Goal: Task Accomplishment & Management: Manage account settings

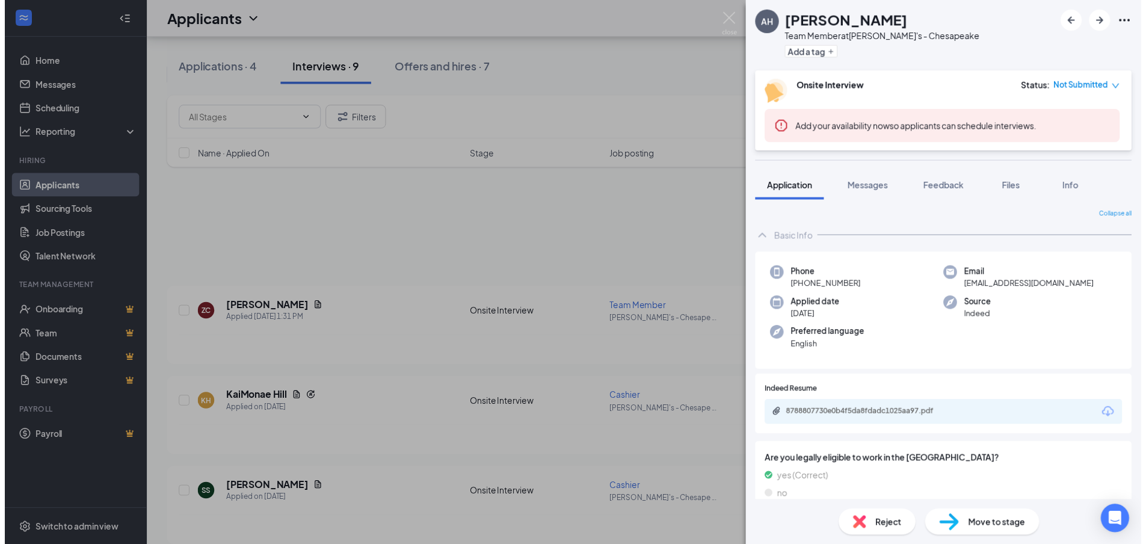
scroll to position [481, 0]
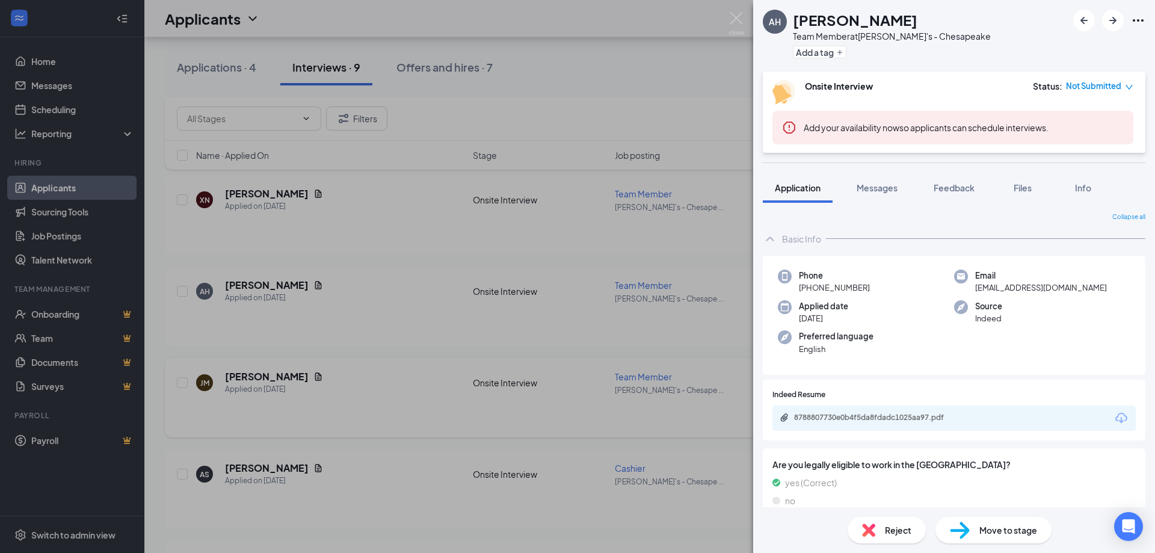
drag, startPoint x: 0, startPoint y: 0, endPoint x: 533, endPoint y: 420, distance: 678.7
click at [535, 420] on div "AH [PERSON_NAME] Team Member at [PERSON_NAME]'s - Chesapeake Add a tag Onsite I…" at bounding box center [577, 276] width 1155 height 553
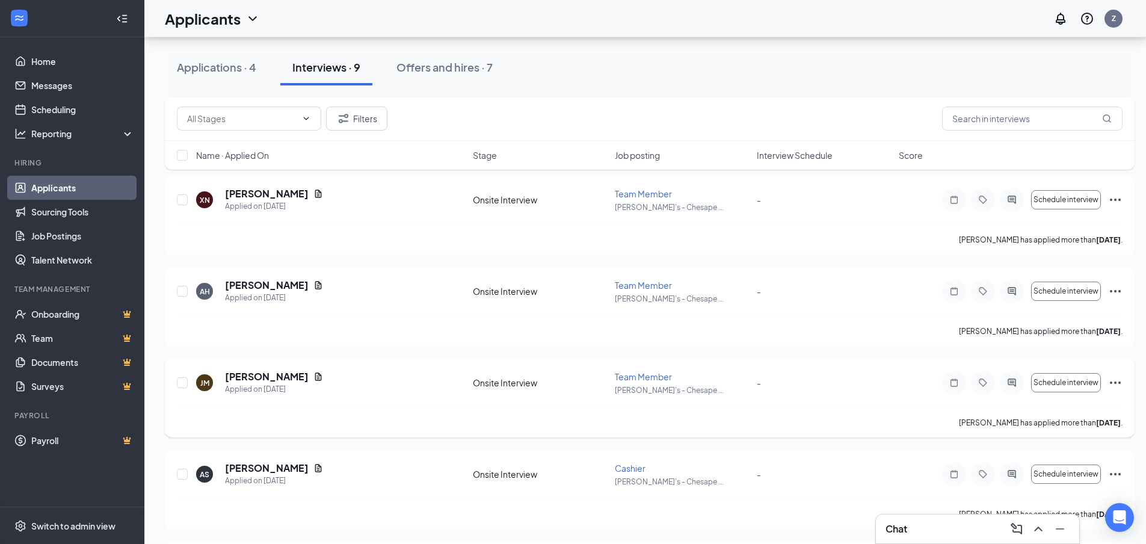
click at [533, 420] on div "[PERSON_NAME] has applied more than [DATE] ." at bounding box center [650, 422] width 946 height 30
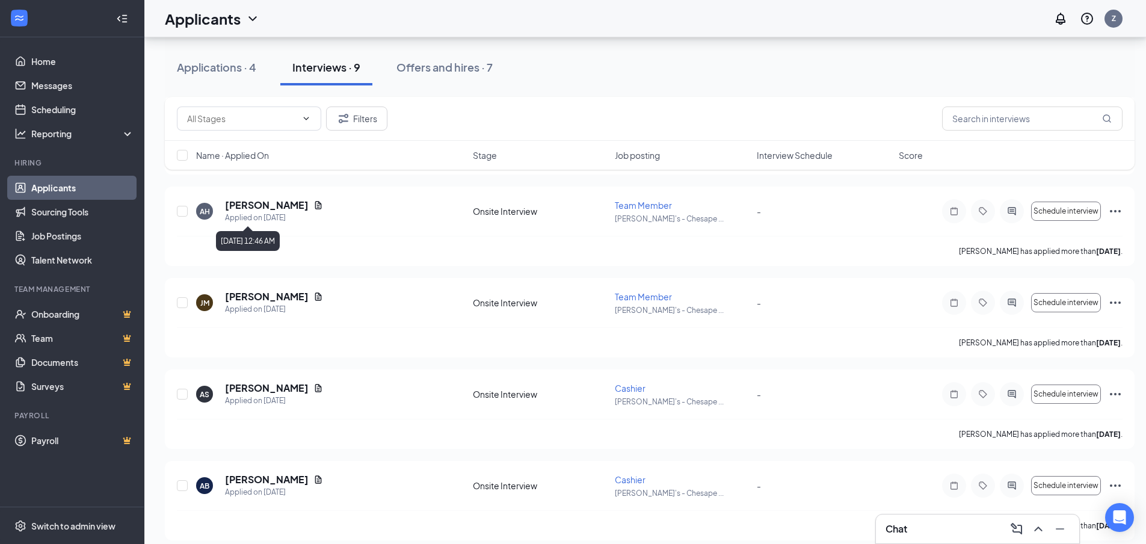
scroll to position [572, 0]
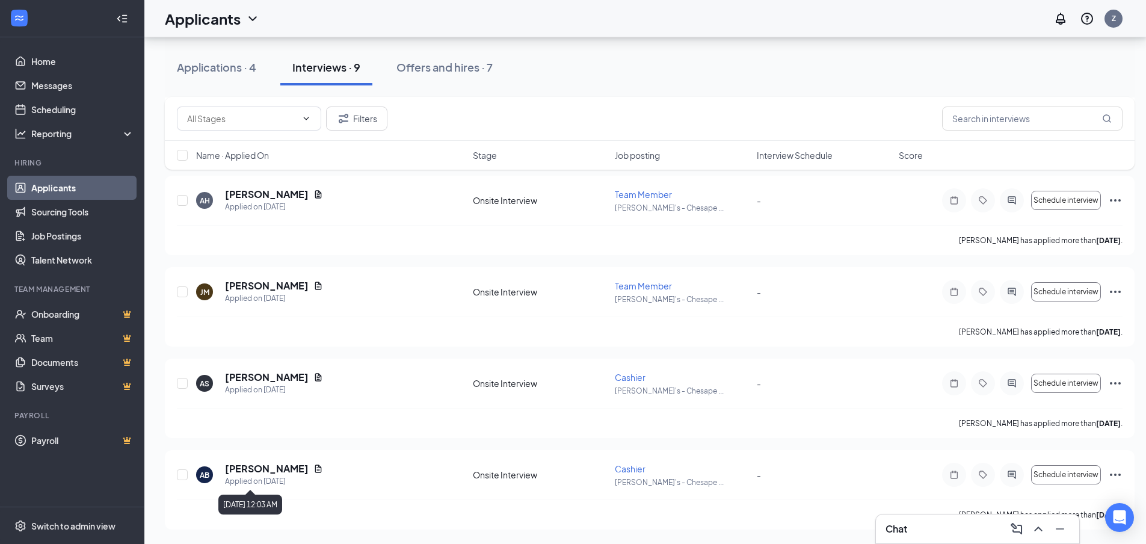
click at [282, 493] on div "[DATE] 12:03 AM" at bounding box center [250, 502] width 64 height 25
click at [280, 471] on h5 "[PERSON_NAME]" at bounding box center [267, 468] width 84 height 13
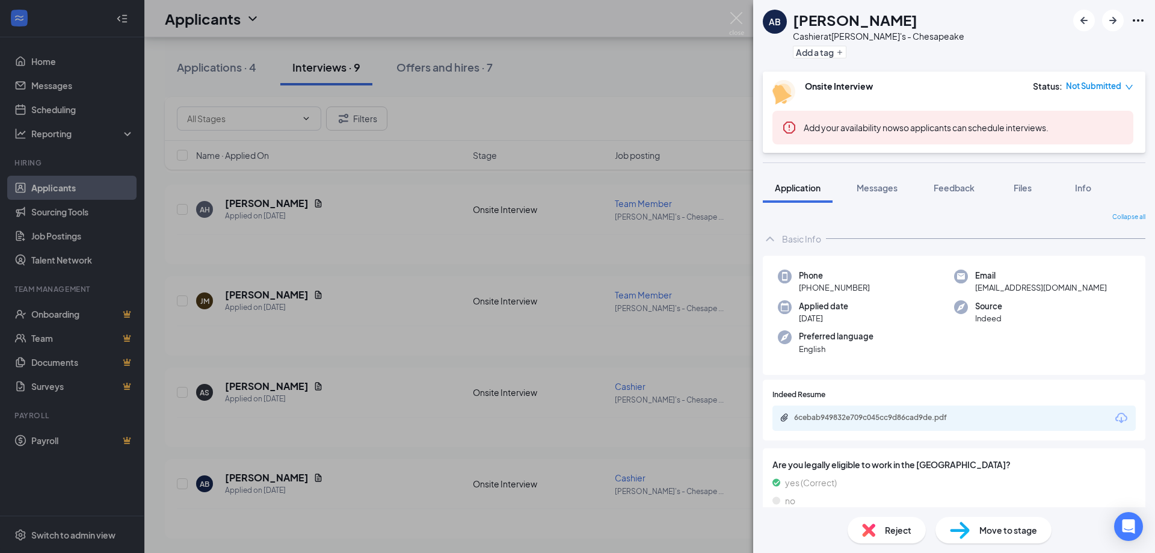
click at [527, 165] on div "AB [PERSON_NAME] Cashier at Fazoli's - Chesapeake Add a tag Onsite Interview St…" at bounding box center [577, 276] width 1155 height 553
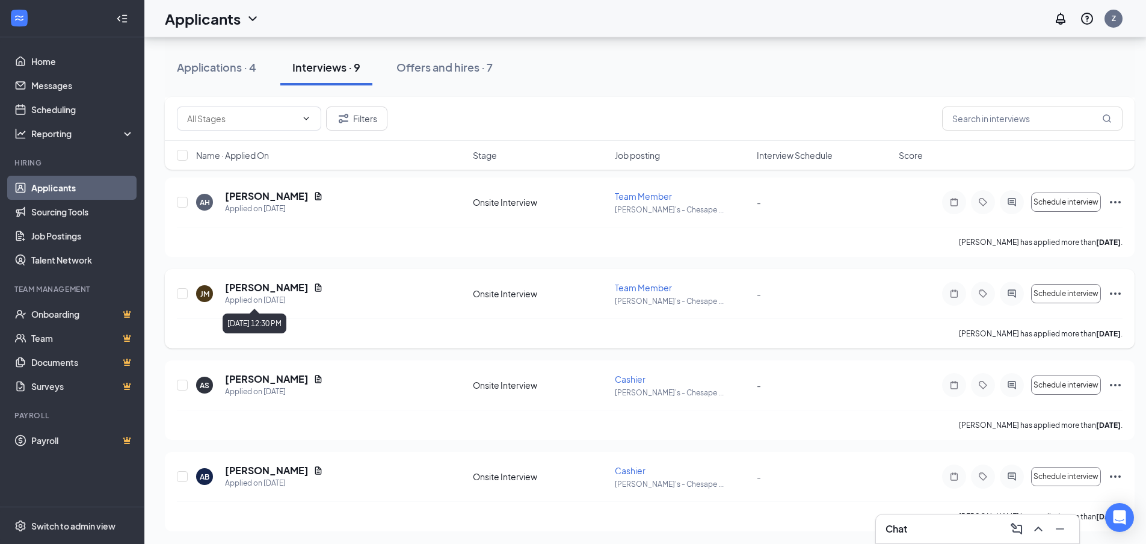
scroll to position [572, 0]
click at [244, 464] on h5 "[PERSON_NAME]" at bounding box center [267, 468] width 84 height 13
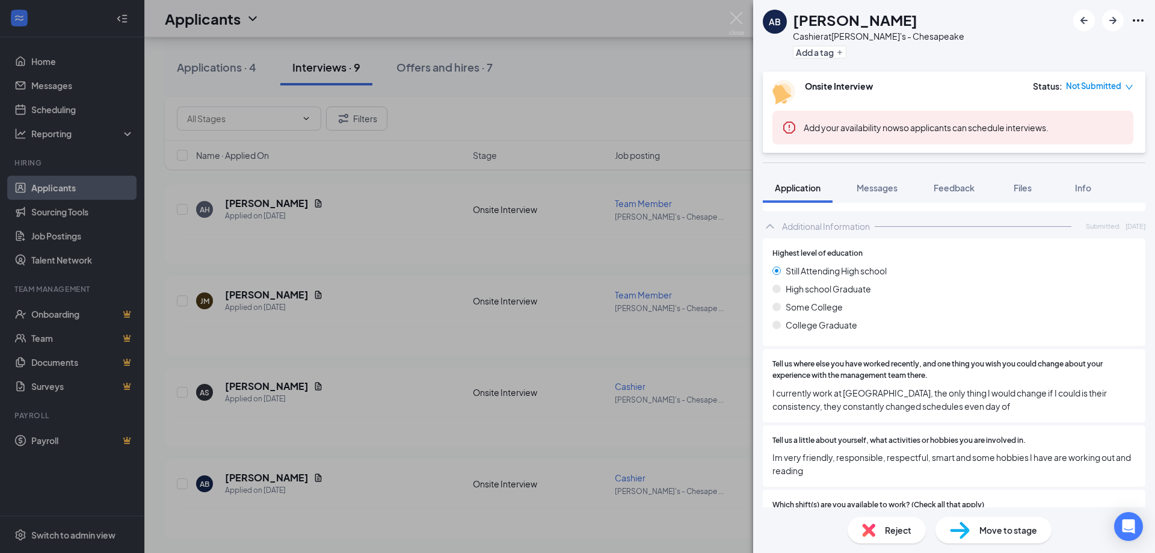
scroll to position [421, 0]
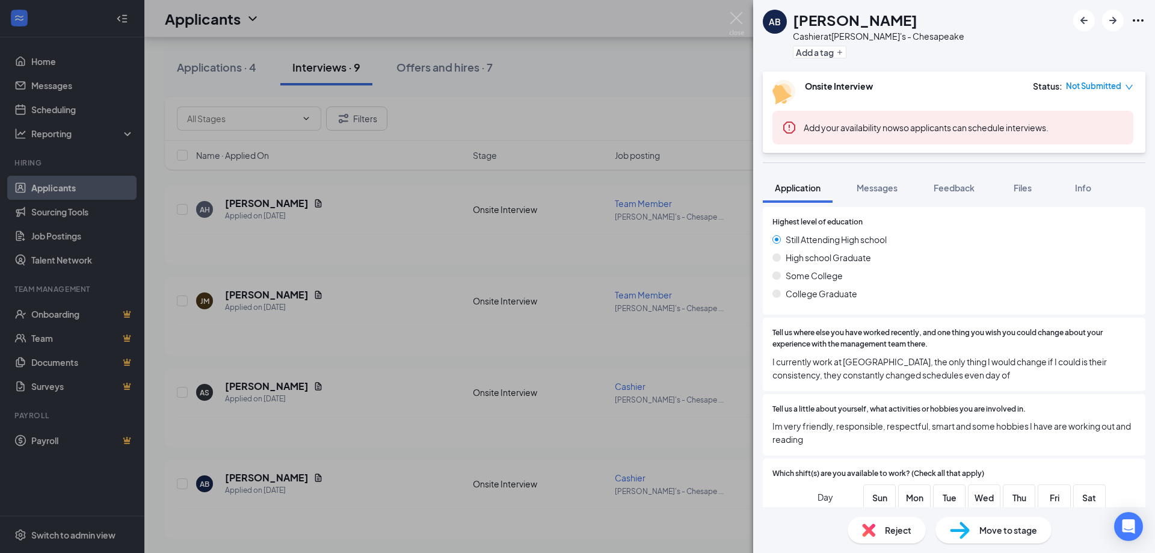
click at [215, 314] on div "AB [PERSON_NAME] Cashier at Fazoli's - Chesapeake Add a tag Onsite Interview St…" at bounding box center [577, 276] width 1155 height 553
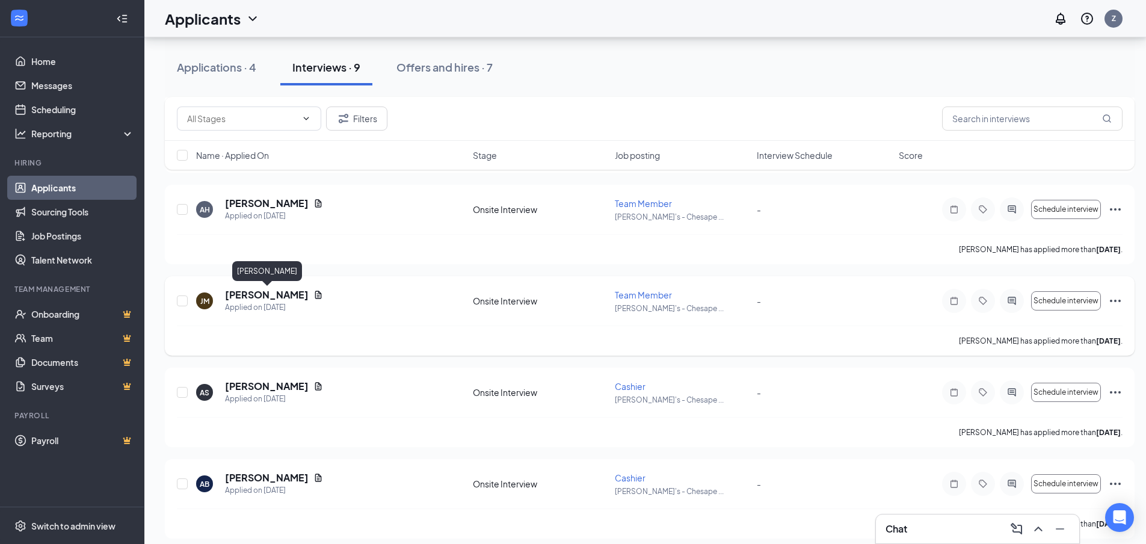
click at [255, 295] on h5 "[PERSON_NAME]" at bounding box center [267, 294] width 84 height 13
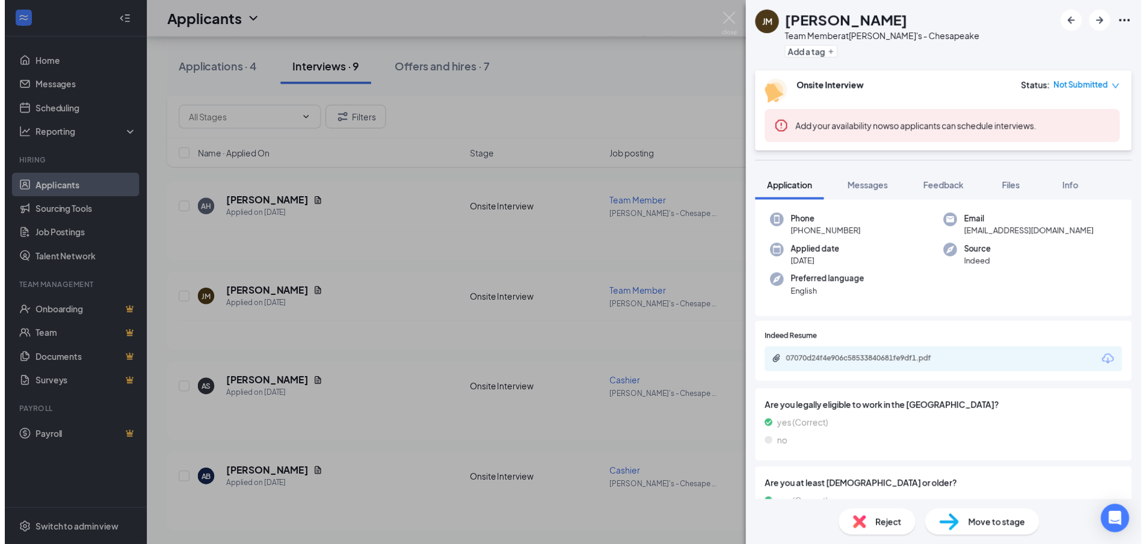
scroll to position [60, 0]
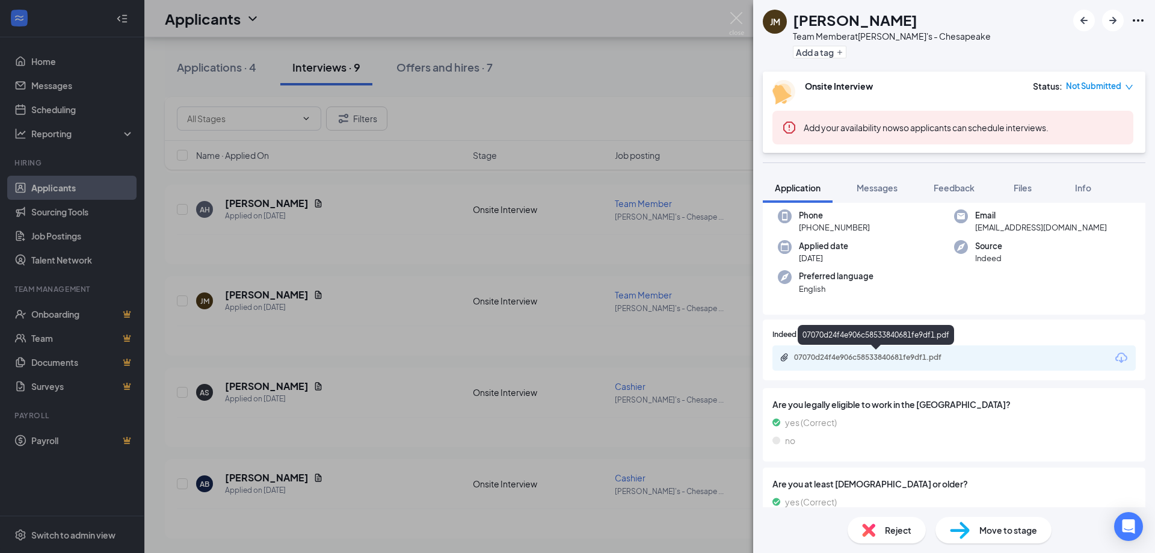
click at [855, 357] on div "07070d24f4e906c58533840681fe9df1.pdf" at bounding box center [878, 358] width 168 height 10
click at [459, 230] on div "[PERSON_NAME] Team Member at [PERSON_NAME]'s - Chesapeake Add a tag Onsite Inte…" at bounding box center [577, 276] width 1155 height 553
